Goal: Check status: Check status

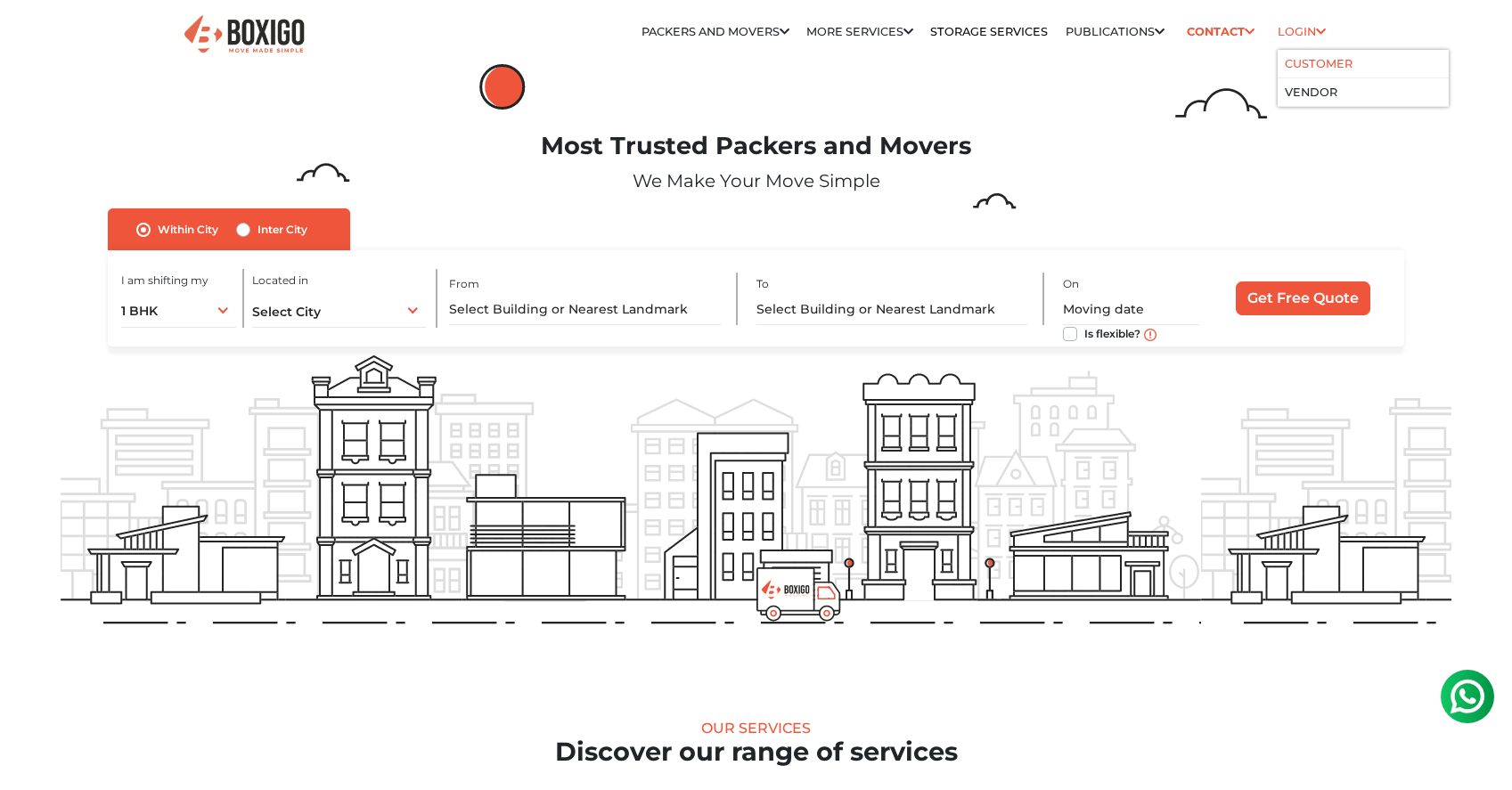
click at [1314, 67] on link "Customer" at bounding box center [1318, 64] width 68 height 13
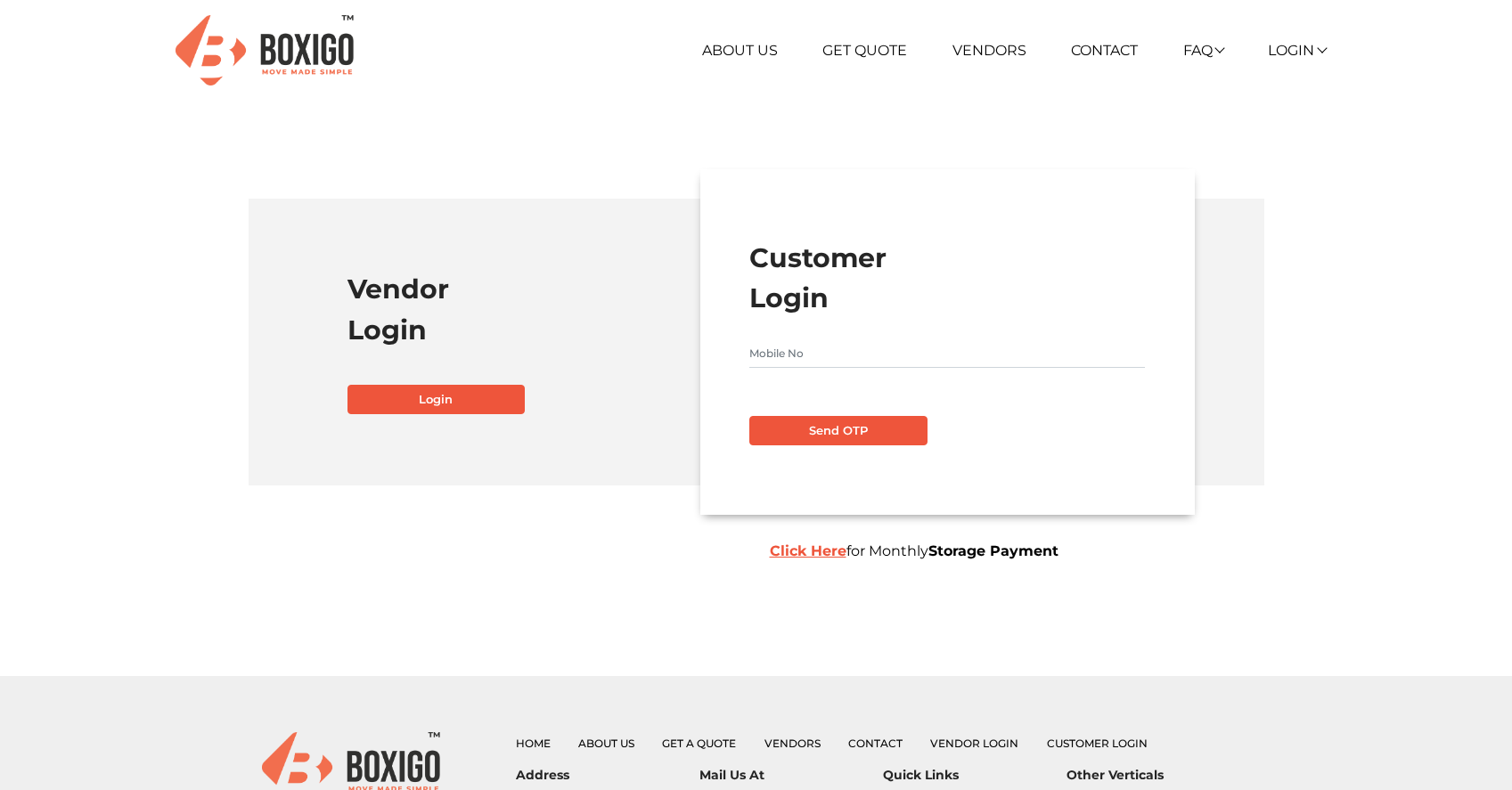
click at [832, 360] on input "text" at bounding box center [947, 354] width 396 height 29
type input "8851081755"
click at [845, 439] on button "Send OTP" at bounding box center [838, 432] width 178 height 30
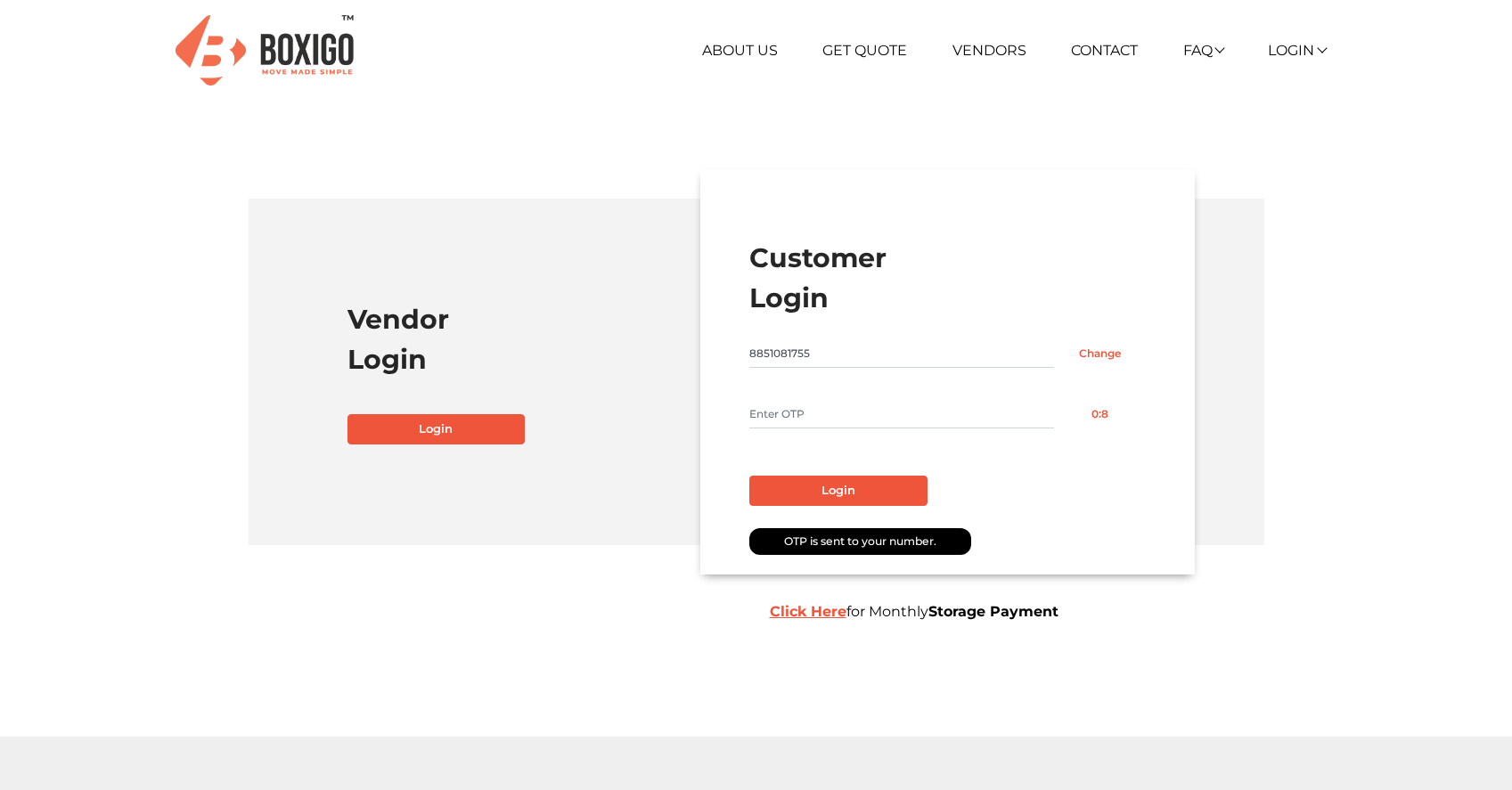
click at [848, 418] on input "text" at bounding box center [901, 414] width 304 height 29
type input "9197"
click at [857, 500] on button "Login" at bounding box center [838, 491] width 178 height 30
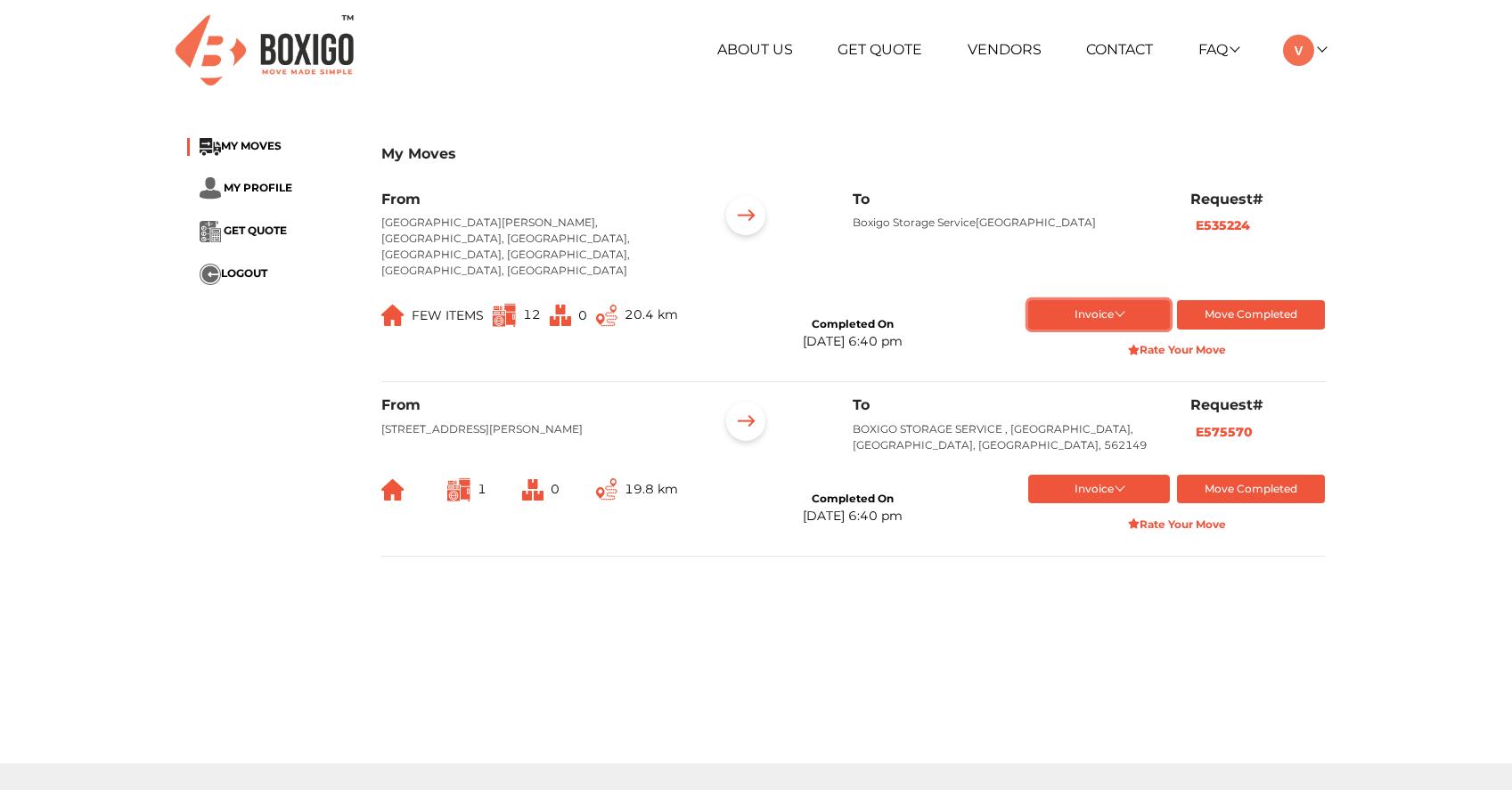
click at [1115, 300] on button "Invoice" at bounding box center [1098, 315] width 142 height 29
click at [1106, 385] on button "Final Invoice Bill" at bounding box center [1100, 398] width 145 height 27
click at [262, 183] on span "MY PROFILE" at bounding box center [258, 186] width 68 height 13
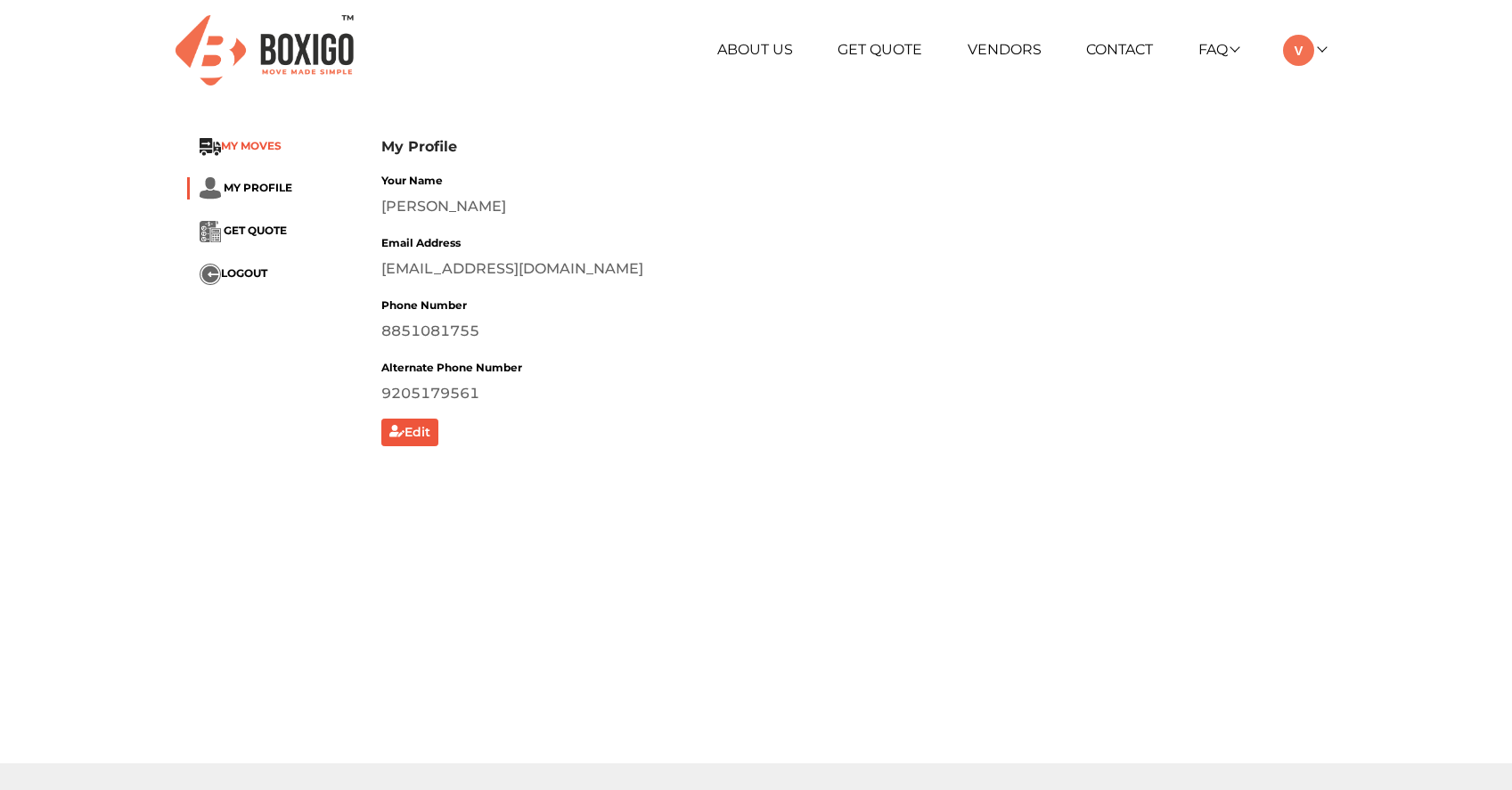
click at [266, 145] on span "MY MOVES" at bounding box center [251, 145] width 61 height 13
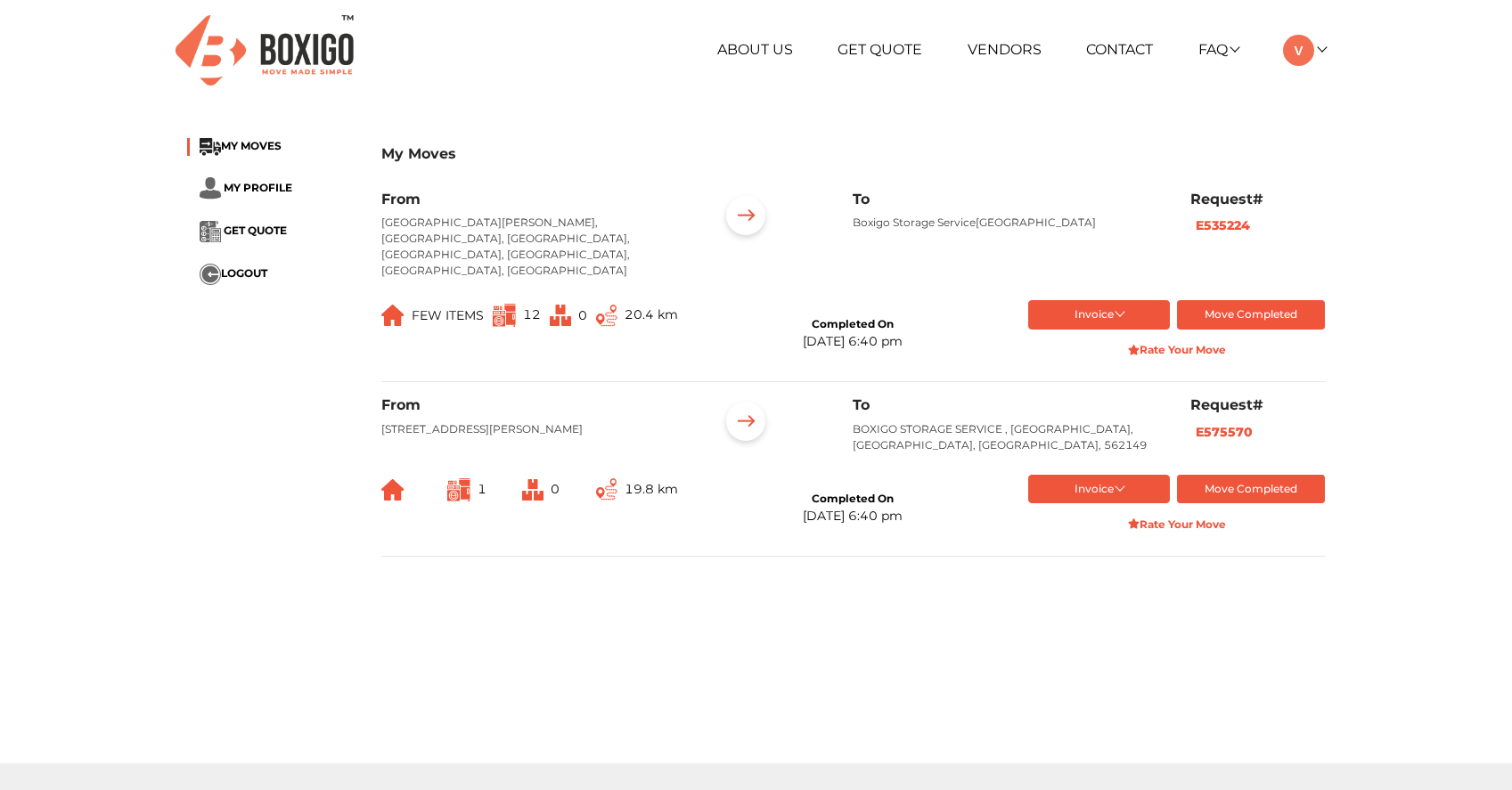
click at [1339, 50] on header "+91 88844 48117 RELOCATION STORAGE SPACE About Us Get Quote Vendors Contact FAQ…" at bounding box center [756, 50] width 1512 height 101
click at [1313, 43] on img at bounding box center [1298, 50] width 31 height 31
click at [1122, 300] on button "Invoice" at bounding box center [1098, 315] width 142 height 29
click at [1097, 358] on button "balance Order summary- 1" at bounding box center [1100, 372] width 145 height 27
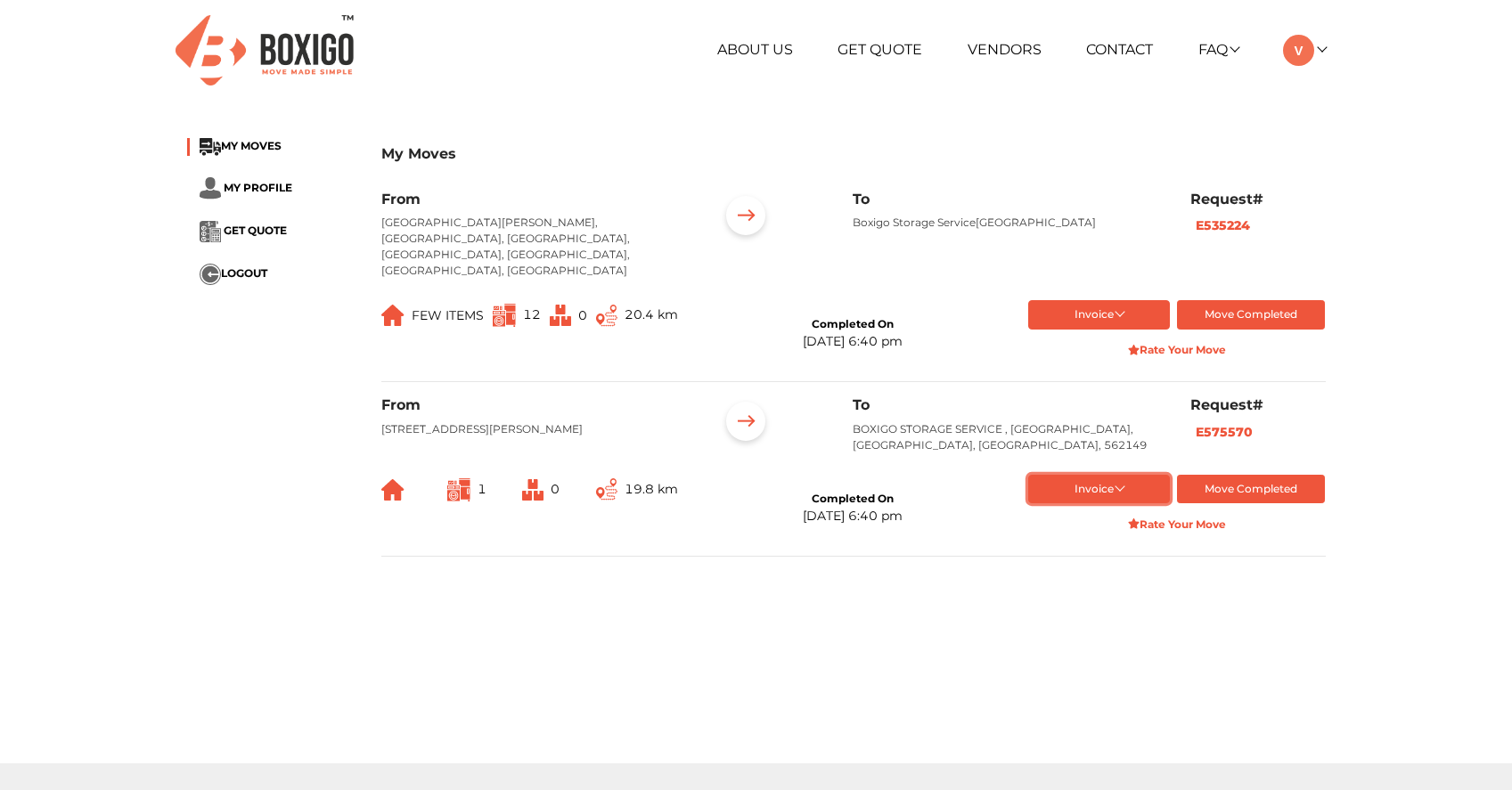
click at [1116, 474] on button "Invoice" at bounding box center [1098, 489] width 142 height 29
click at [1082, 560] on button "Final Invoice Bill" at bounding box center [1100, 573] width 145 height 27
